Goal: Task Accomplishment & Management: Use online tool/utility

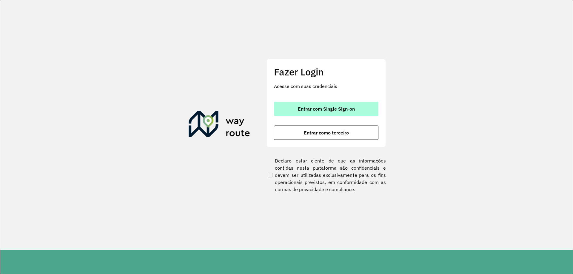
click at [307, 104] on button "Entrar com Single Sign-on" at bounding box center [326, 109] width 104 height 14
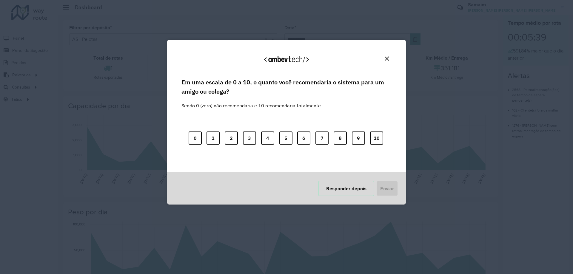
click at [347, 190] on button "Responder depois" at bounding box center [346, 189] width 56 height 16
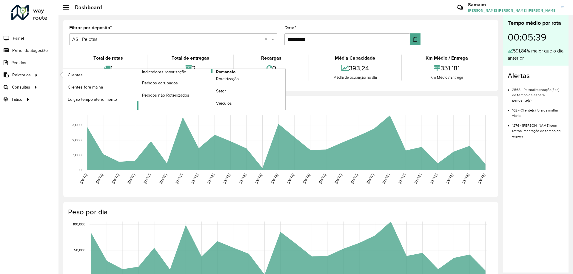
click at [218, 72] on span "Romaneio" at bounding box center [225, 72] width 19 height 6
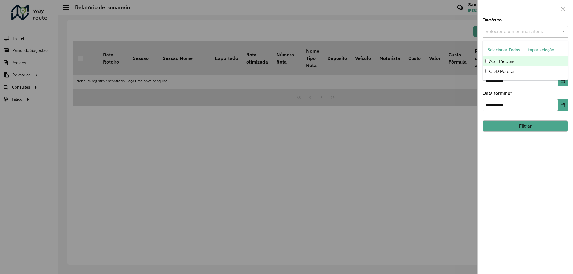
click at [526, 34] on input "text" at bounding box center [522, 31] width 76 height 7
click at [494, 53] on button "Selecionar Todos" at bounding box center [504, 49] width 38 height 9
click at [506, 19] on div "Depósito Selecione um ou mais itens AS - Pelotas × CDD Pelotas × ×" at bounding box center [525, 28] width 85 height 20
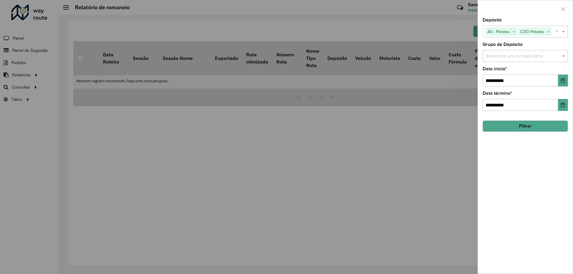
click at [502, 56] on input "text" at bounding box center [522, 56] width 76 height 7
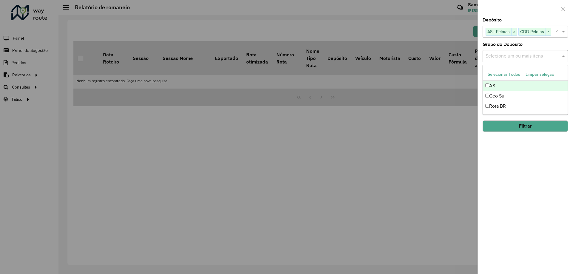
click at [502, 72] on button "Selecionar Todos" at bounding box center [504, 74] width 38 height 9
click at [508, 8] on div at bounding box center [525, 9] width 95 height 18
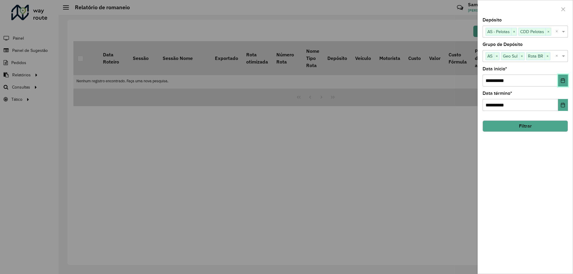
click at [561, 84] on button "Choose Date" at bounding box center [563, 81] width 10 height 12
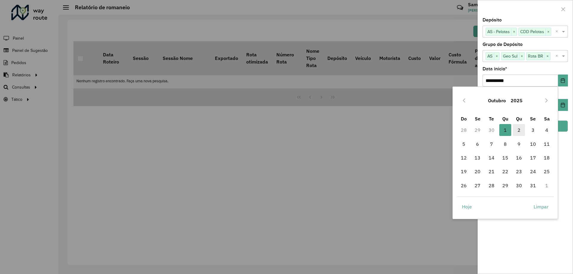
click at [521, 129] on span "2" at bounding box center [519, 130] width 12 height 12
type input "**********"
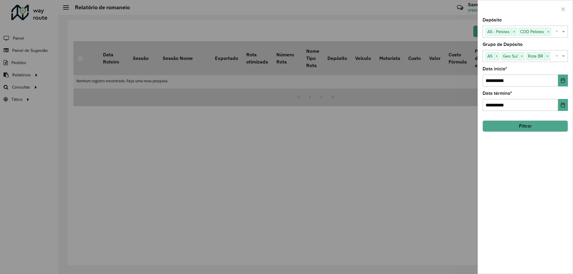
click at [532, 127] on button "Filtrar" at bounding box center [525, 126] width 85 height 11
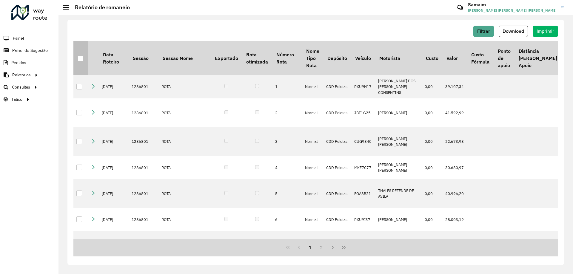
click at [82, 56] on div at bounding box center [81, 59] width 6 height 6
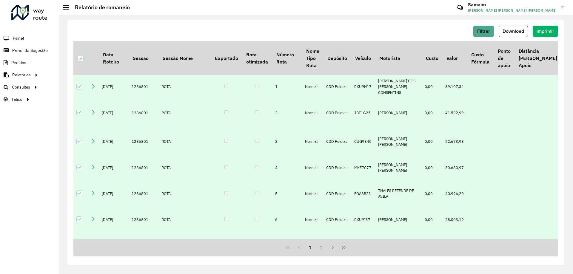
click at [514, 37] on div "Filtrar Download Imprimir" at bounding box center [315, 34] width 485 height 16
click at [514, 32] on span "Download" at bounding box center [513, 31] width 21 height 5
